Goal: Transaction & Acquisition: Purchase product/service

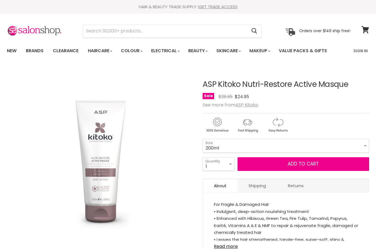
select select "200ml"
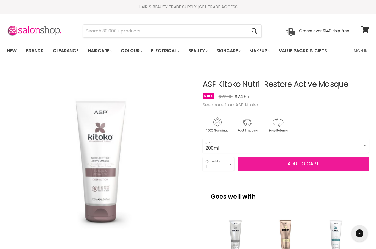
click at [267, 165] on button "Add to cart" at bounding box center [304, 164] width 132 height 14
click at [306, 164] on button "Add to cart" at bounding box center [304, 164] width 132 height 14
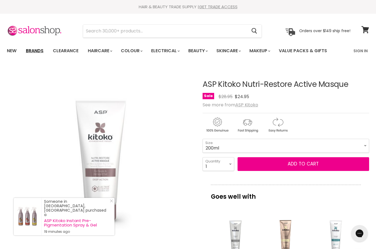
click at [38, 51] on link "Brands" at bounding box center [35, 51] width 26 height 12
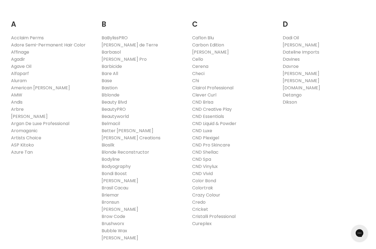
scroll to position [104, 0]
click at [298, 60] on link "Davines" at bounding box center [291, 59] width 17 height 6
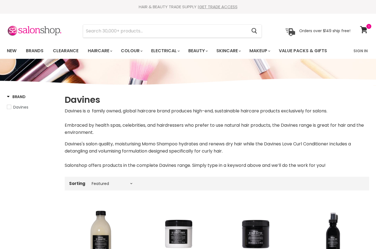
select select "manual"
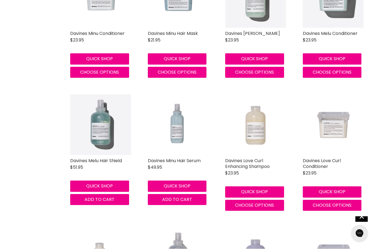
scroll to position [619, 0]
click at [333, 128] on img "Main content" at bounding box center [333, 124] width 61 height 61
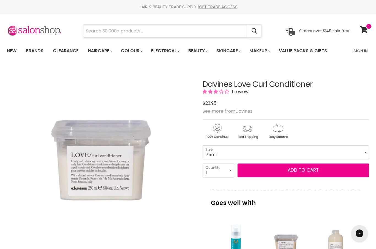
click at [209, 37] on input "Search" at bounding box center [165, 31] width 164 height 13
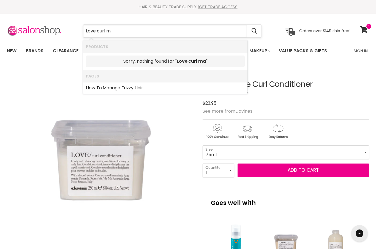
type input "Love curl"
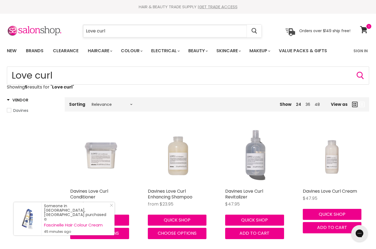
click at [235, 31] on input "Love curl" at bounding box center [165, 31] width 164 height 13
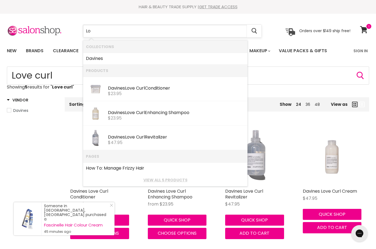
type input "L"
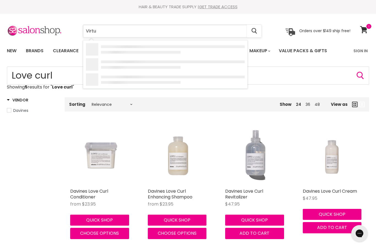
type input "Virtue"
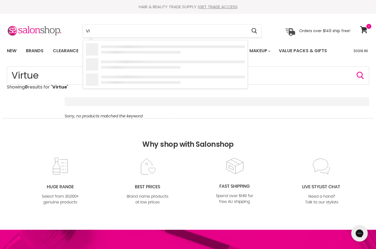
type input "V"
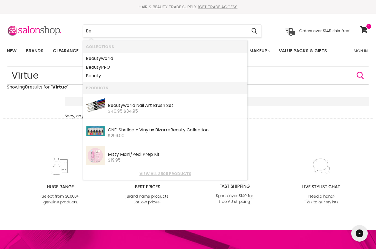
type input "B"
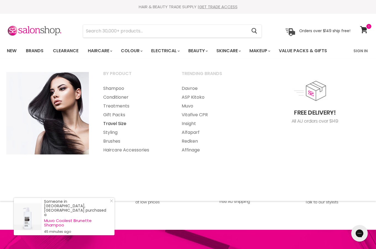
click at [116, 126] on link "Travel Size" at bounding box center [134, 123] width 77 height 9
